Goal: Task Accomplishment & Management: Complete application form

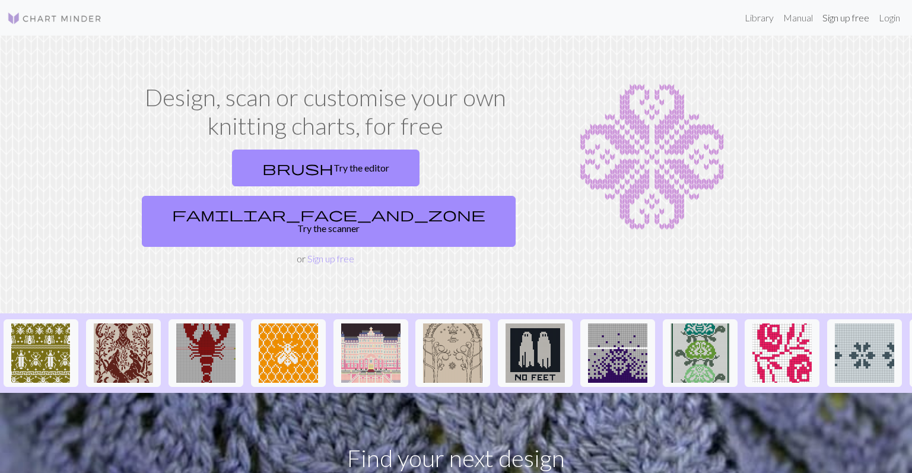
click at [839, 22] on link "Sign up free" at bounding box center [846, 18] width 56 height 24
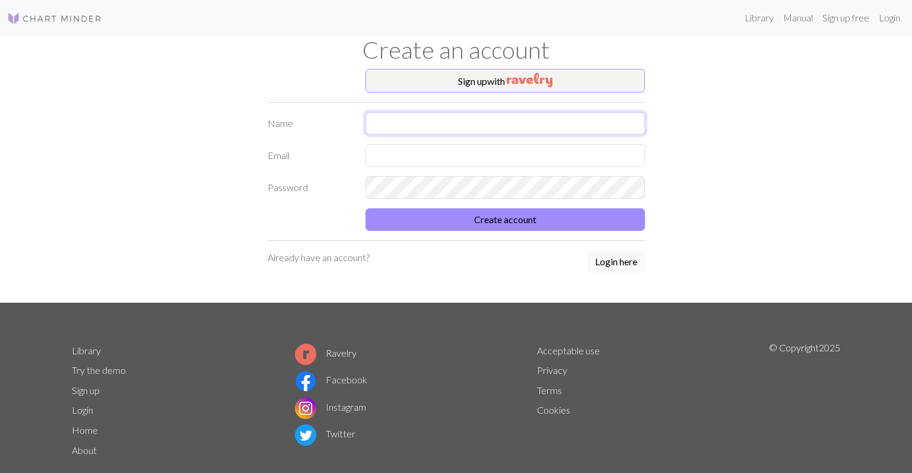
click at [539, 115] on input "text" at bounding box center [506, 123] width 280 height 23
type input "[PERSON_NAME]"
type input "[EMAIL_ADDRESS][DOMAIN_NAME]"
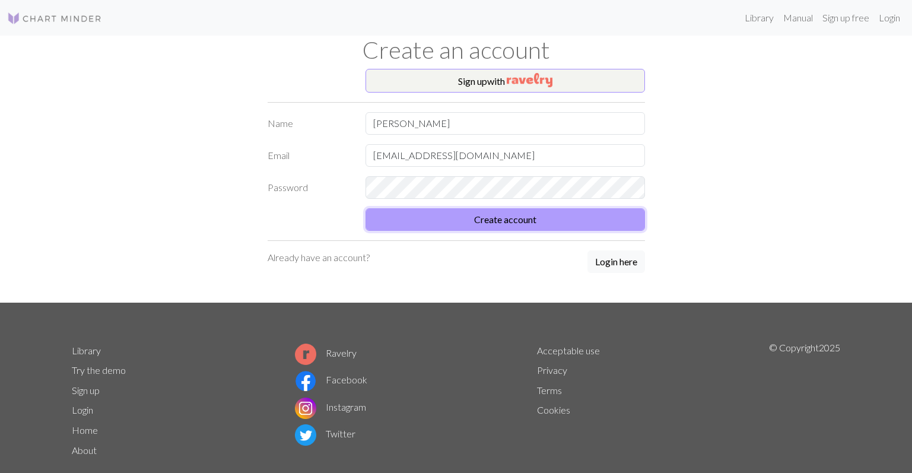
click at [497, 221] on button "Create account" at bounding box center [506, 219] width 280 height 23
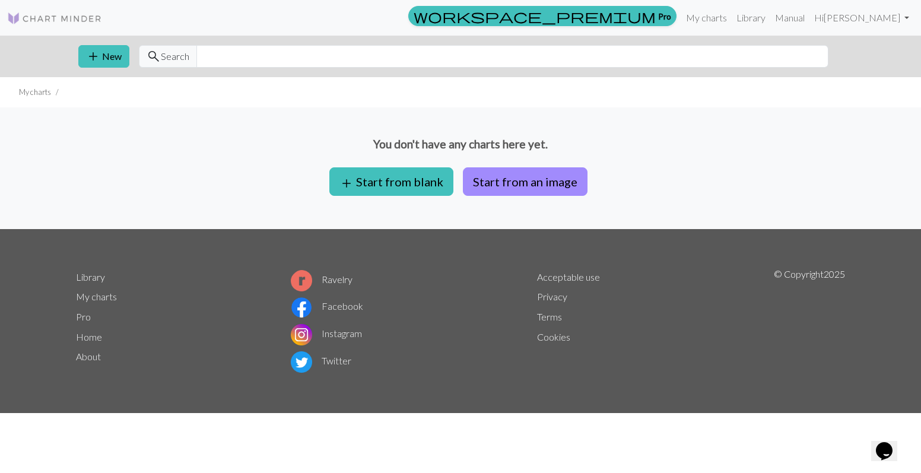
click at [99, 281] on link "Library" at bounding box center [90, 276] width 29 height 11
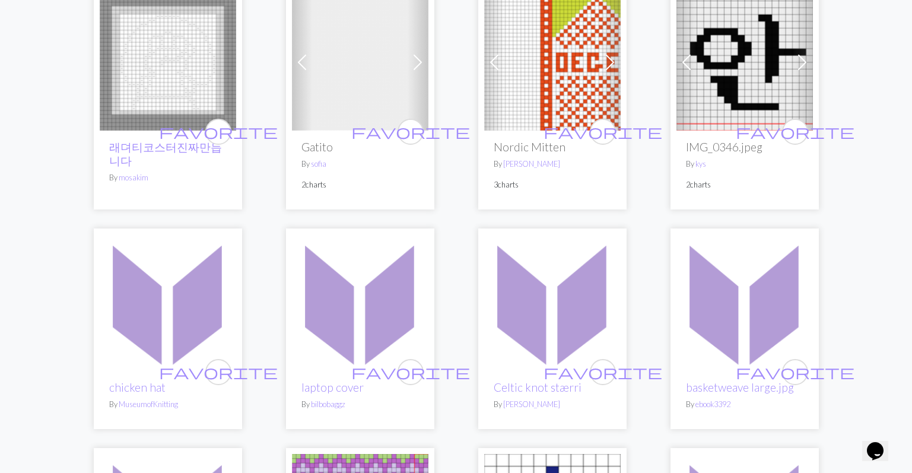
scroll to position [534, 0]
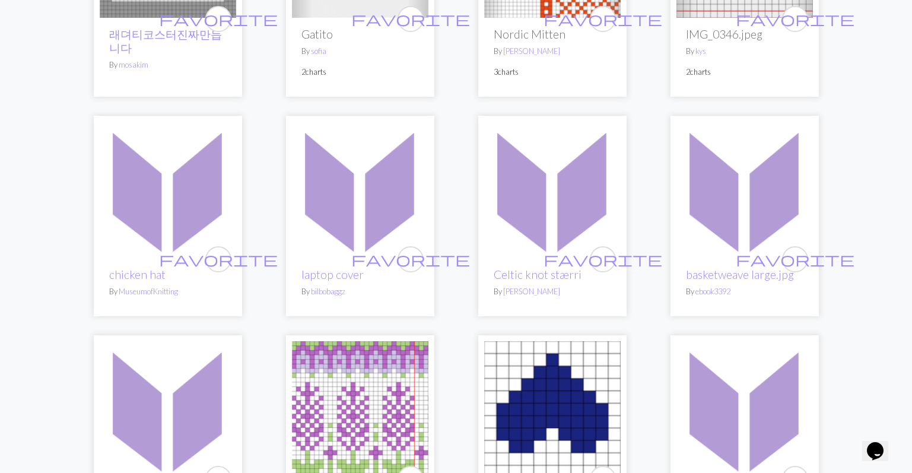
click at [158, 228] on img at bounding box center [168, 190] width 136 height 136
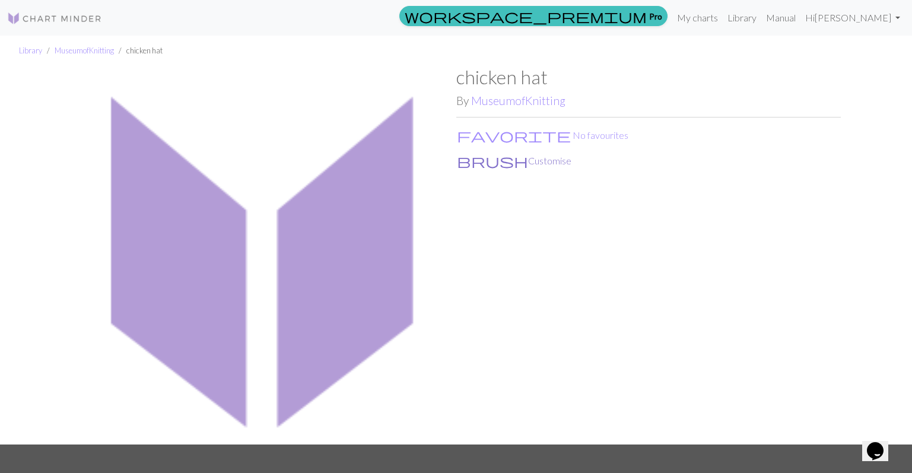
click at [485, 164] on button "brush Customise" at bounding box center [514, 160] width 116 height 15
